Goal: Navigation & Orientation: Find specific page/section

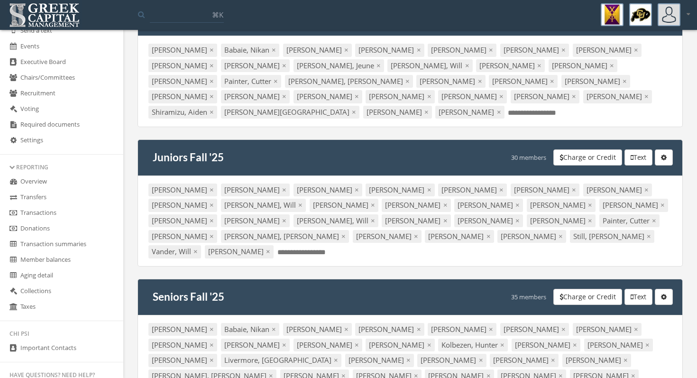
scroll to position [228, 0]
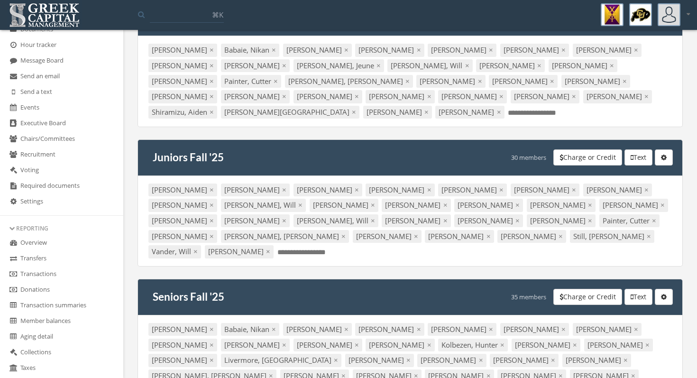
click at [67, 271] on link "Transactions" at bounding box center [61, 274] width 123 height 16
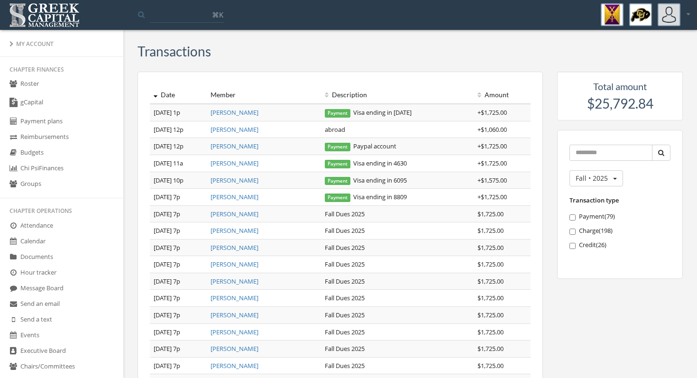
click at [67, 97] on link "gCapital" at bounding box center [61, 103] width 123 height 22
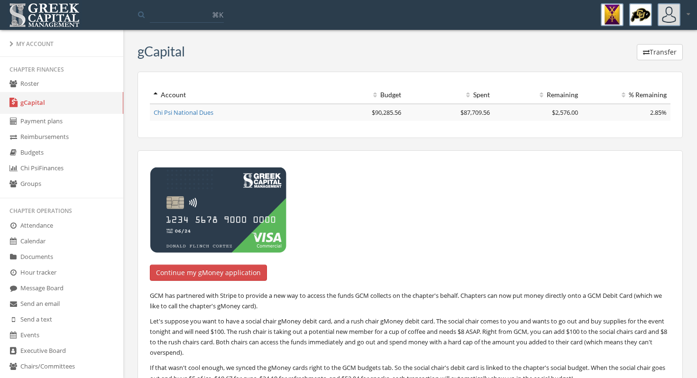
click at [67, 89] on link "Roster" at bounding box center [61, 84] width 123 height 16
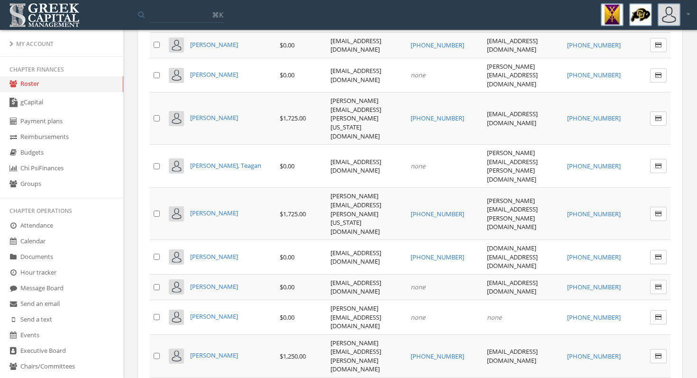
scroll to position [2726, 0]
